Goal: Check status: Check status

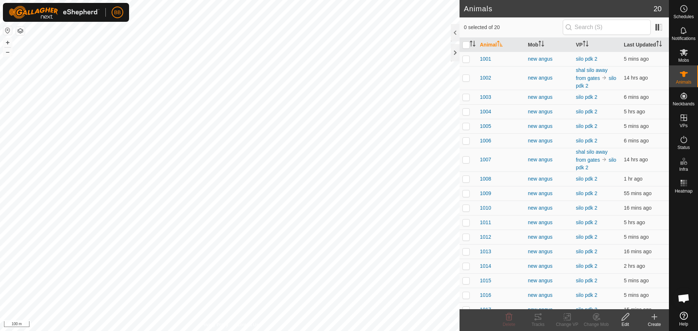
scroll to position [805, 0]
click at [576, 43] on th "VP" at bounding box center [597, 45] width 48 height 14
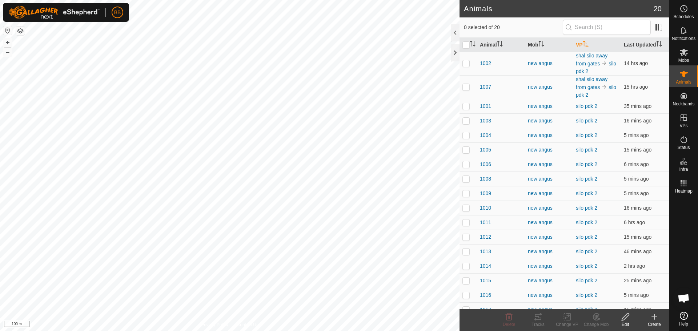
click at [469, 64] on p-checkbox at bounding box center [466, 63] width 7 height 6
checkbox input "true"
click at [465, 81] on td at bounding box center [468, 87] width 17 height 24
checkbox input "true"
click at [467, 64] on p-checkbox at bounding box center [466, 63] width 7 height 6
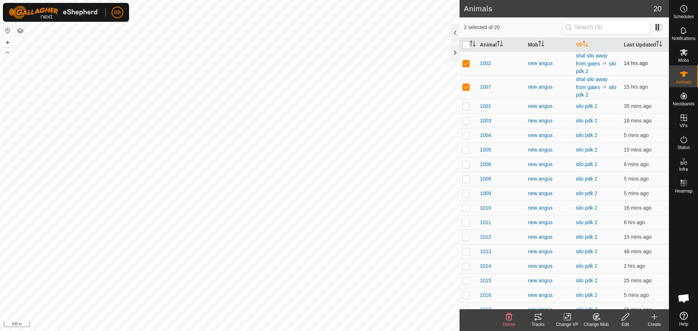
checkbox input "false"
click at [465, 83] on td at bounding box center [468, 87] width 17 height 24
checkbox input "false"
